Goal: Navigation & Orientation: Find specific page/section

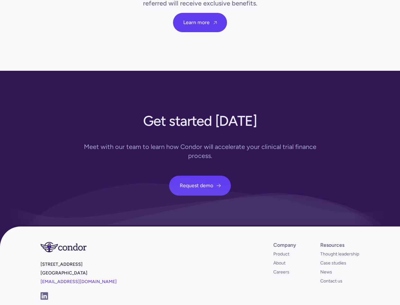
scroll to position [2316, 0]
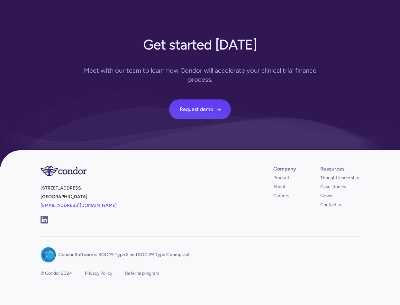
click at [277, 175] on link "Product" at bounding box center [282, 178] width 16 height 6
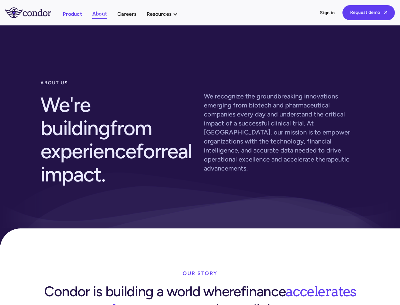
click at [79, 14] on link "Product" at bounding box center [72, 14] width 19 height 9
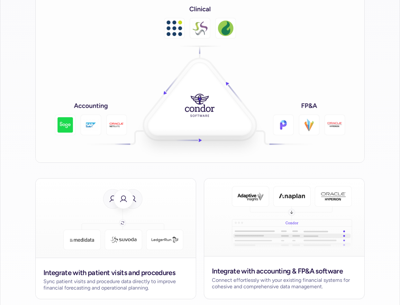
scroll to position [1048, 0]
